Goal: Task Accomplishment & Management: Complete application form

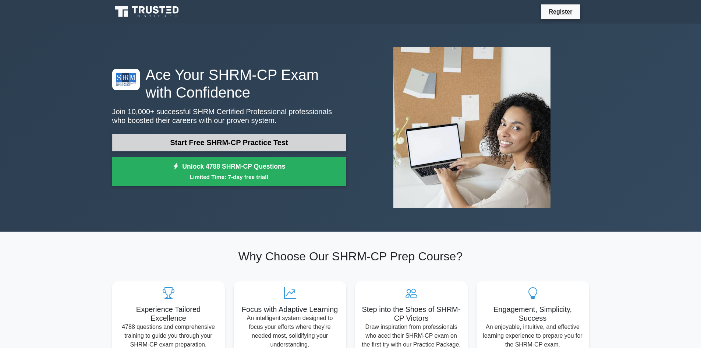
click at [186, 149] on link "Start Free SHRM-CP Practice Test" at bounding box center [229, 143] width 234 height 18
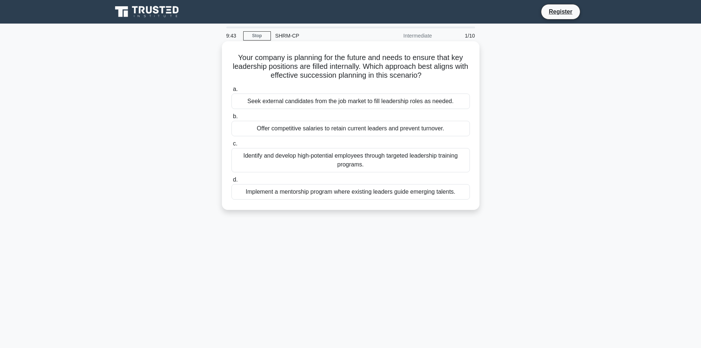
click at [312, 155] on div "Identify and develop high-potential employees through targeted leadership train…" at bounding box center [350, 160] width 238 height 24
click at [231, 146] on input "c. Identify and develop high-potential employees through targeted leadership tr…" at bounding box center [231, 143] width 0 height 5
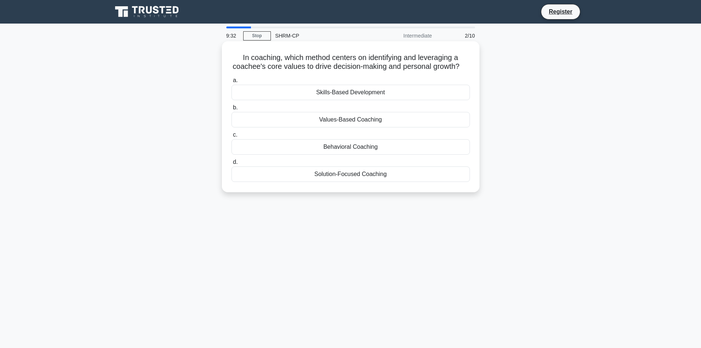
click at [340, 155] on div "Behavioral Coaching" at bounding box center [350, 146] width 238 height 15
click at [231, 137] on input "c. Behavioral Coaching" at bounding box center [231, 134] width 0 height 5
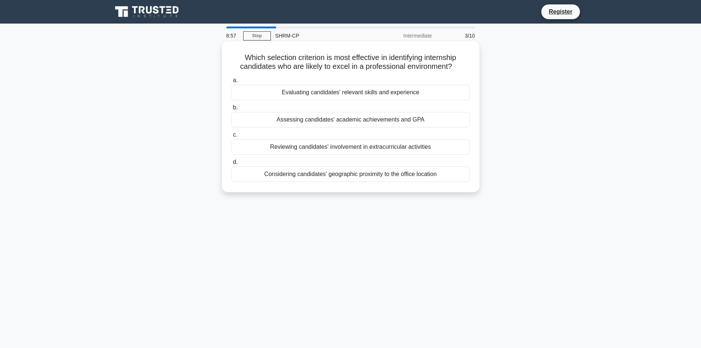
click at [354, 97] on div "Evaluating candidates' relevant skills and experience" at bounding box center [350, 92] width 238 height 15
click at [231, 83] on input "a. Evaluating candidates' relevant skills and experience" at bounding box center [231, 80] width 0 height 5
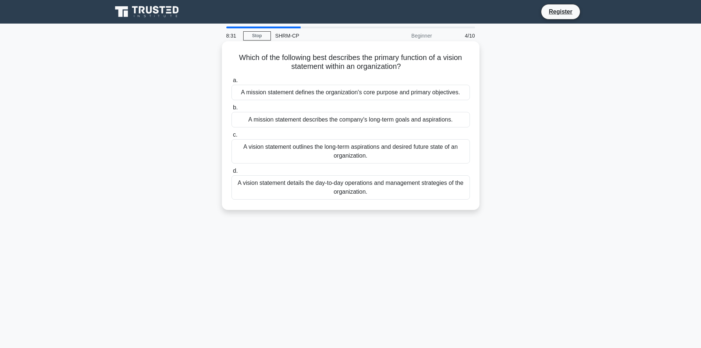
click at [317, 97] on div "A mission statement defines the organization's core purpose and primary objecti…" at bounding box center [350, 92] width 238 height 15
click at [231, 83] on input "a. A mission statement defines the organization's core purpose and primary obje…" at bounding box center [231, 80] width 0 height 5
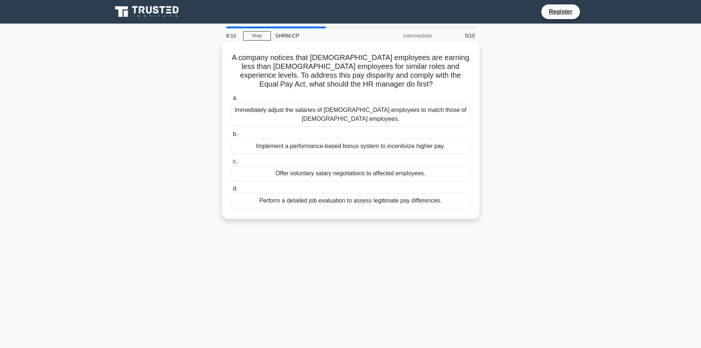
click at [328, 194] on div "Perform a detailed job evaluation to assess legitimate pay differences." at bounding box center [350, 200] width 238 height 15
click at [231, 191] on input "d. Perform a detailed job evaluation to assess legitimate pay differences." at bounding box center [231, 188] width 0 height 5
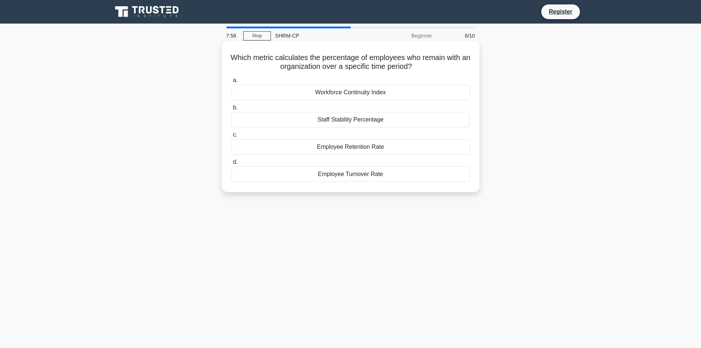
click at [365, 148] on div "Employee Retention Rate" at bounding box center [350, 146] width 238 height 15
click at [231, 137] on input "c. Employee Retention Rate" at bounding box center [231, 134] width 0 height 5
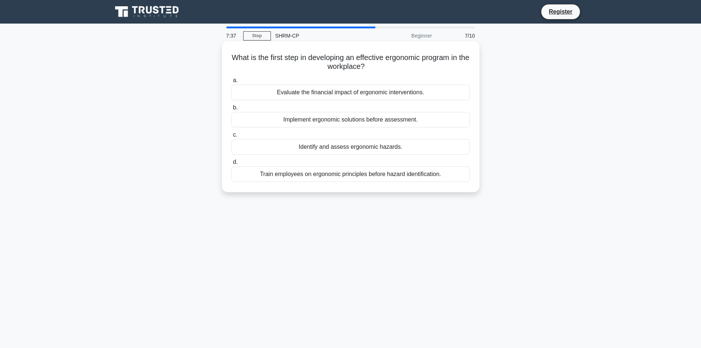
click at [362, 173] on div "Train employees on ergonomic principles before hazard identification." at bounding box center [350, 173] width 238 height 15
click at [231, 164] on input "d. Train employees on ergonomic principles before hazard identification." at bounding box center [231, 162] width 0 height 5
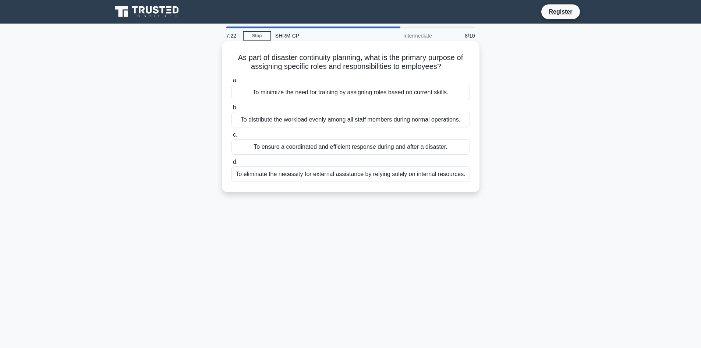
click at [301, 148] on div "To ensure a coordinated and efficient response during and after a disaster." at bounding box center [350, 146] width 238 height 15
click at [231, 137] on input "c. To ensure a coordinated and efficient response during and after a disaster." at bounding box center [231, 134] width 0 height 5
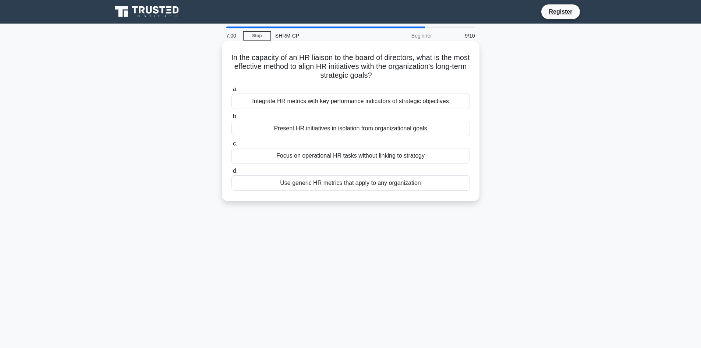
click at [316, 101] on div "Integrate HR metrics with key performance indicators of strategic objectives" at bounding box center [350, 100] width 238 height 15
click at [231, 92] on input "a. Integrate HR metrics with key performance indicators of strategic objectives" at bounding box center [231, 89] width 0 height 5
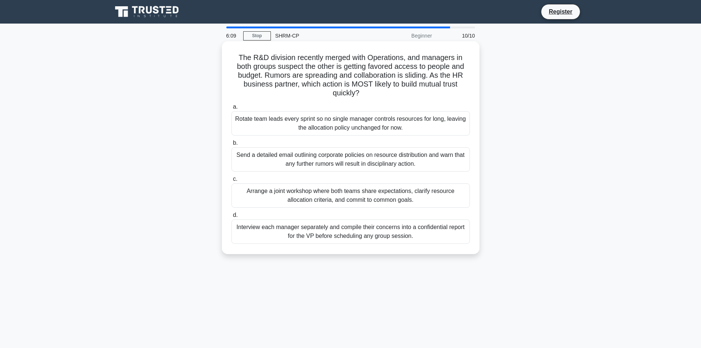
click at [358, 195] on div "Arrange a joint workshop where both teams share expectations, clarify resource …" at bounding box center [350, 195] width 238 height 24
click at [231, 181] on input "c. Arrange a joint workshop where both teams share expectations, clarify resour…" at bounding box center [231, 179] width 0 height 5
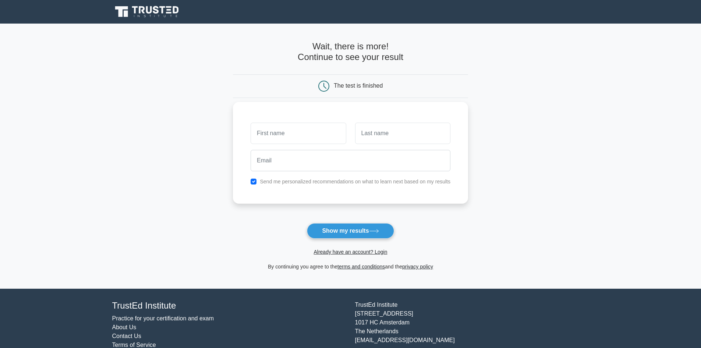
click at [285, 128] on input "text" at bounding box center [298, 133] width 95 height 21
type input "[PERSON_NAME]"
type input "Covington"
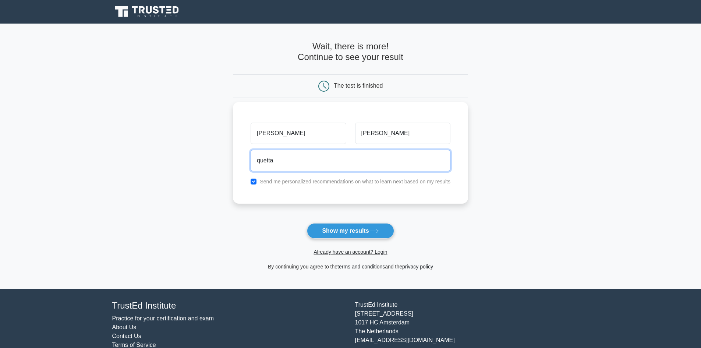
type input "quetta1us@yahoo.com"
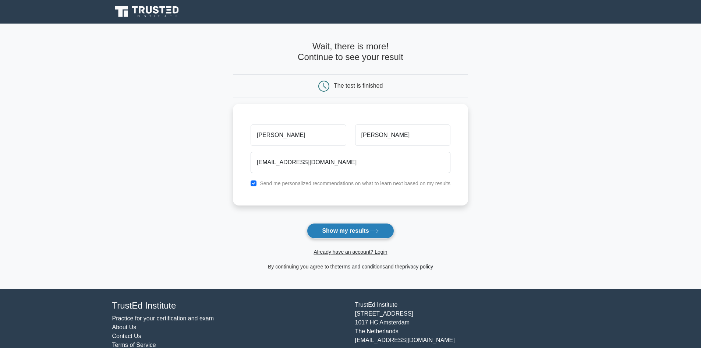
click at [323, 228] on button "Show my results" at bounding box center [350, 230] width 87 height 15
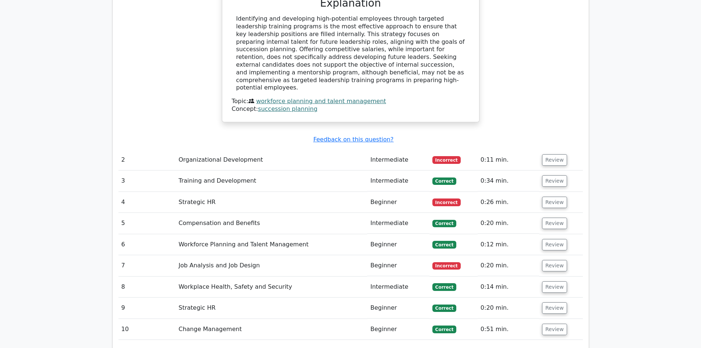
scroll to position [846, 0]
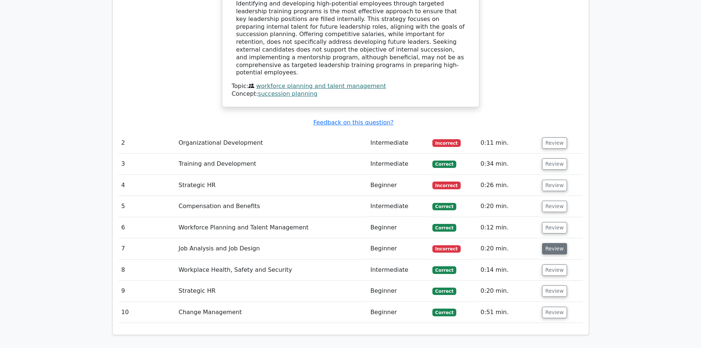
click at [543, 243] on button "Review" at bounding box center [554, 248] width 25 height 11
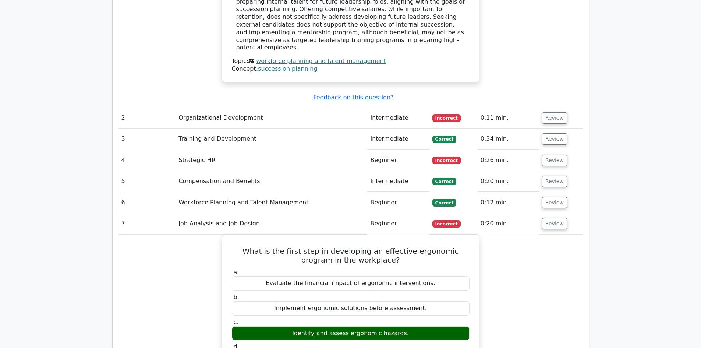
scroll to position [883, 0]
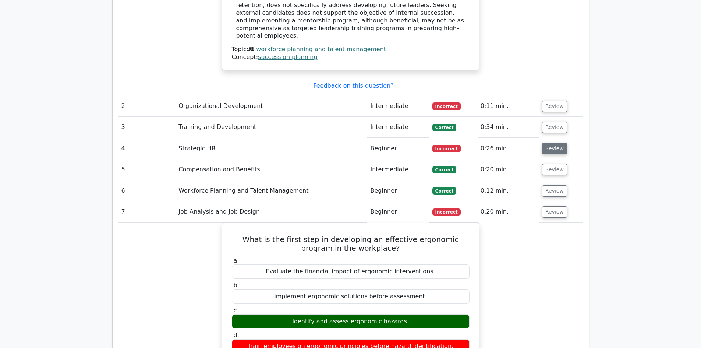
click at [543, 143] on button "Review" at bounding box center [554, 148] width 25 height 11
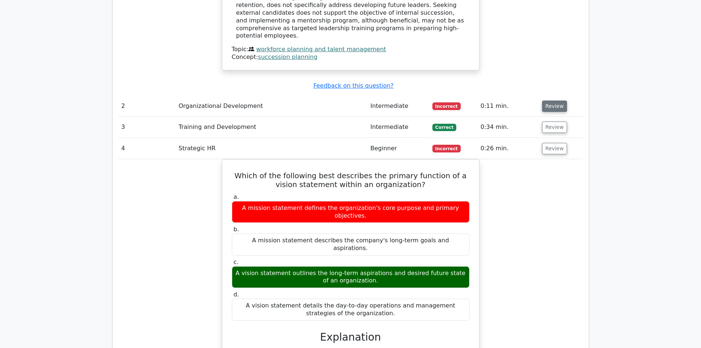
click at [543, 100] on button "Review" at bounding box center [554, 105] width 25 height 11
